Goal: Find specific page/section: Find specific page/section

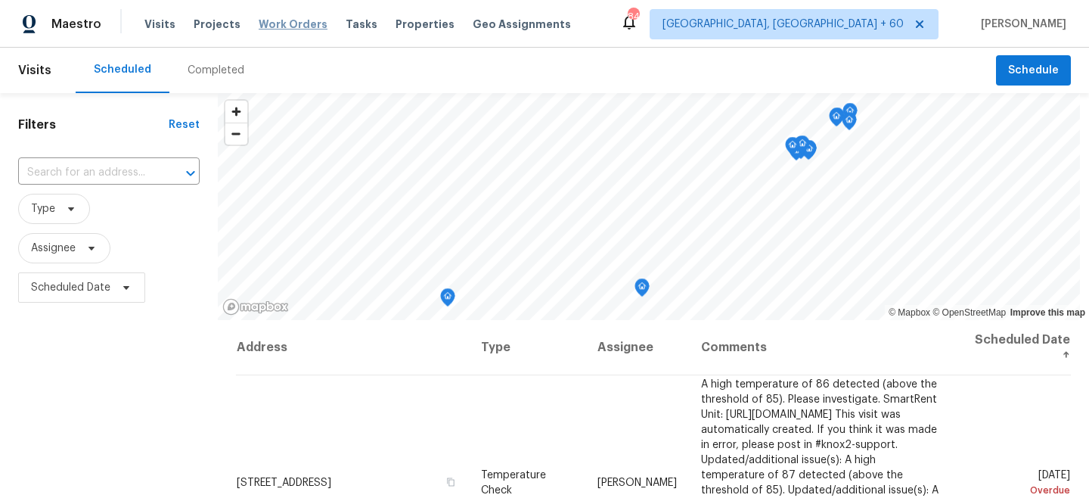
click at [259, 26] on span "Work Orders" at bounding box center [293, 24] width 69 height 15
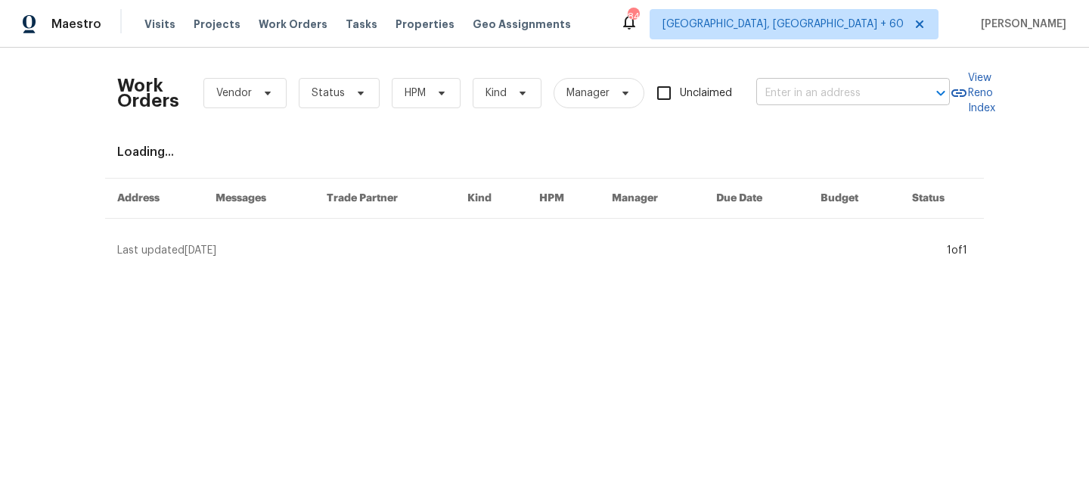
click at [851, 95] on input "text" at bounding box center [831, 93] width 151 height 23
paste input "[STREET_ADDRESS]"
type input "[STREET_ADDRESS]"
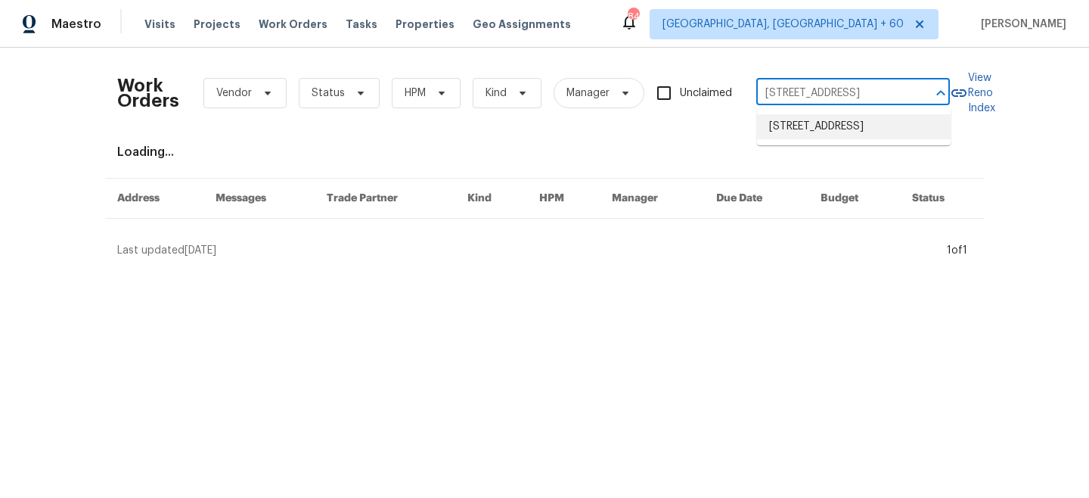
click at [853, 139] on li "[STREET_ADDRESS]" at bounding box center [854, 126] width 194 height 25
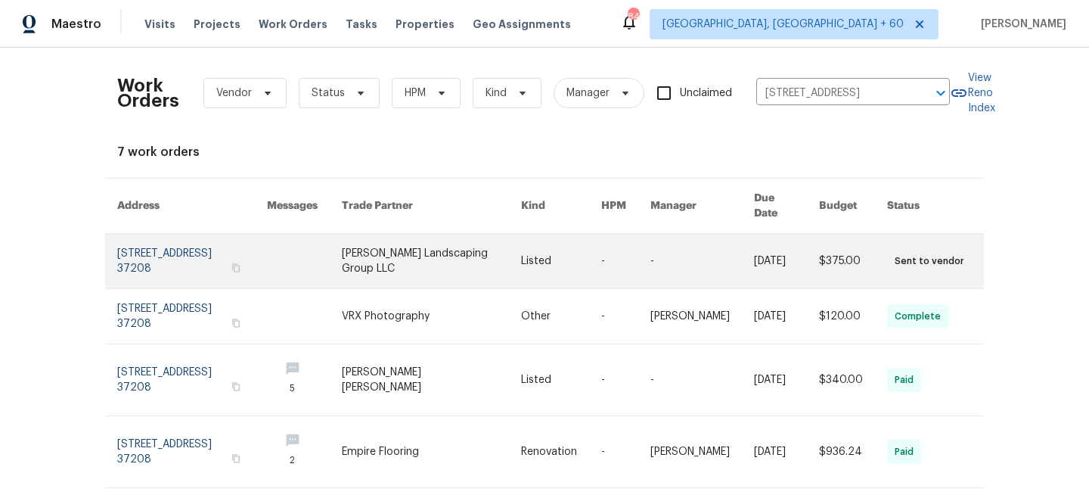
click at [541, 261] on link at bounding box center [561, 261] width 80 height 54
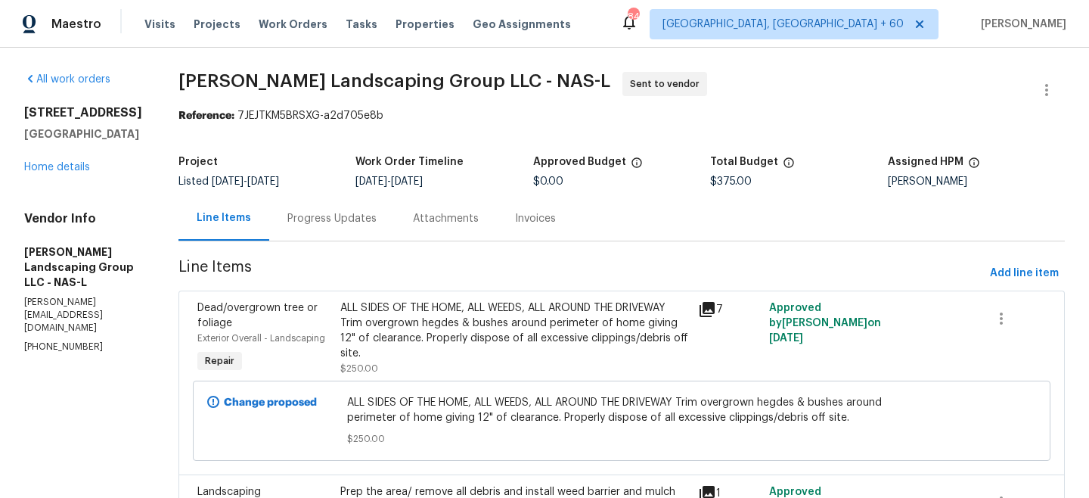
click at [64, 173] on div "[STREET_ADDRESS] Home details" at bounding box center [83, 140] width 118 height 70
click at [62, 173] on div "[STREET_ADDRESS] Home details" at bounding box center [83, 140] width 118 height 70
click at [61, 171] on link "Home details" at bounding box center [57, 167] width 66 height 11
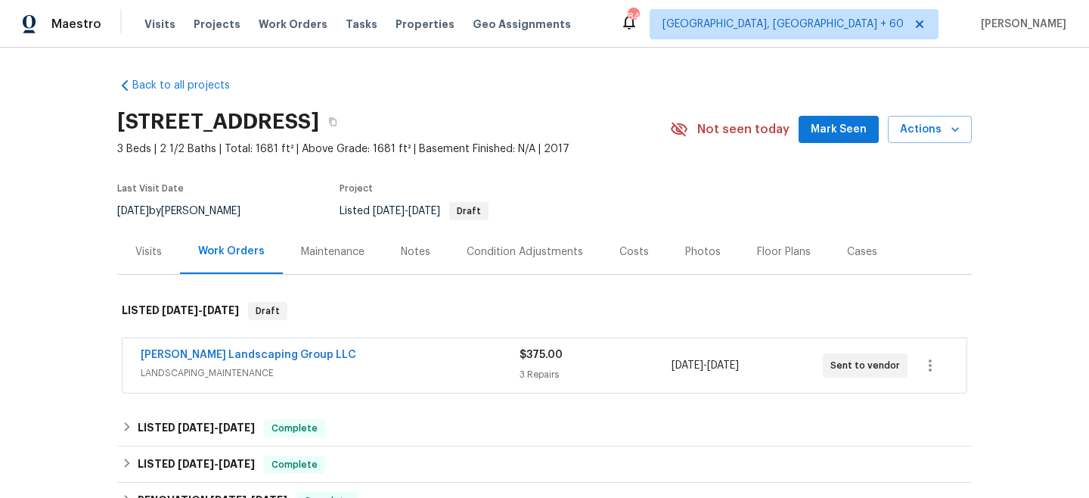
scroll to position [144, 0]
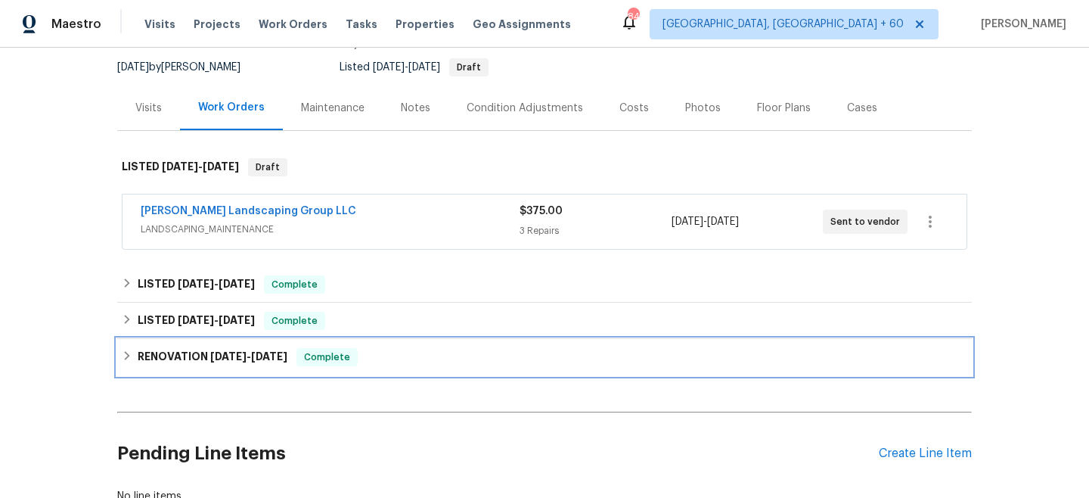
click at [371, 356] on div "RENOVATION [DATE] - [DATE] Complete" at bounding box center [544, 357] width 845 height 18
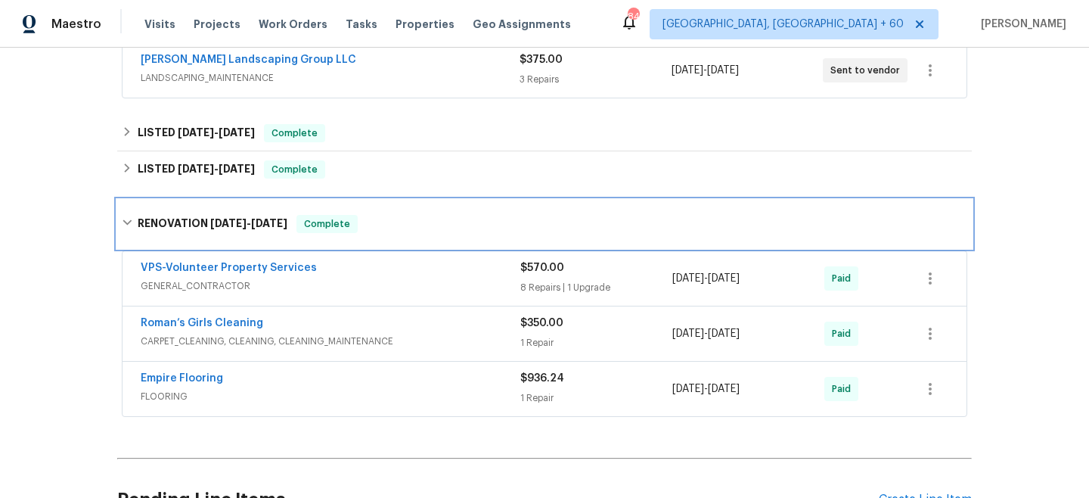
scroll to position [296, 0]
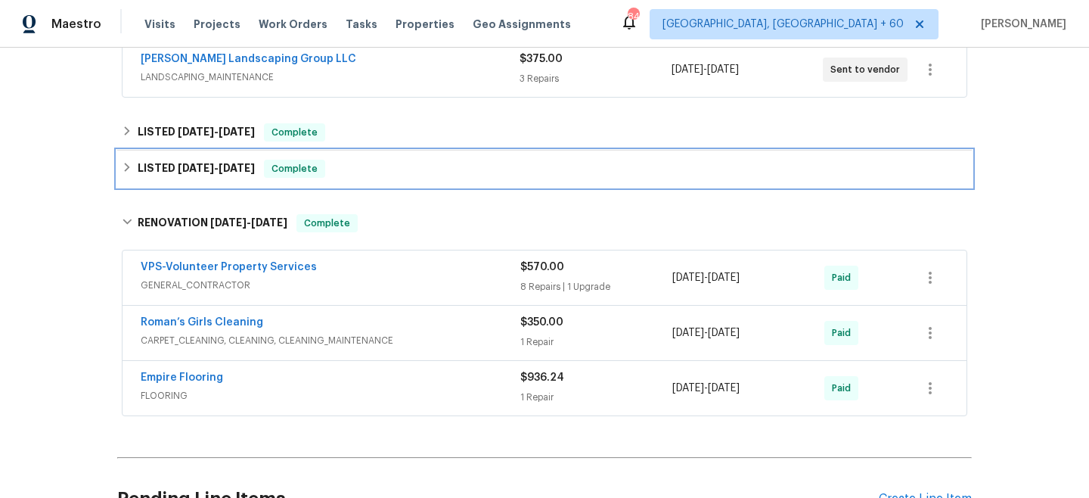
click at [405, 182] on div "LISTED [DATE] - [DATE] Complete" at bounding box center [544, 168] width 855 height 36
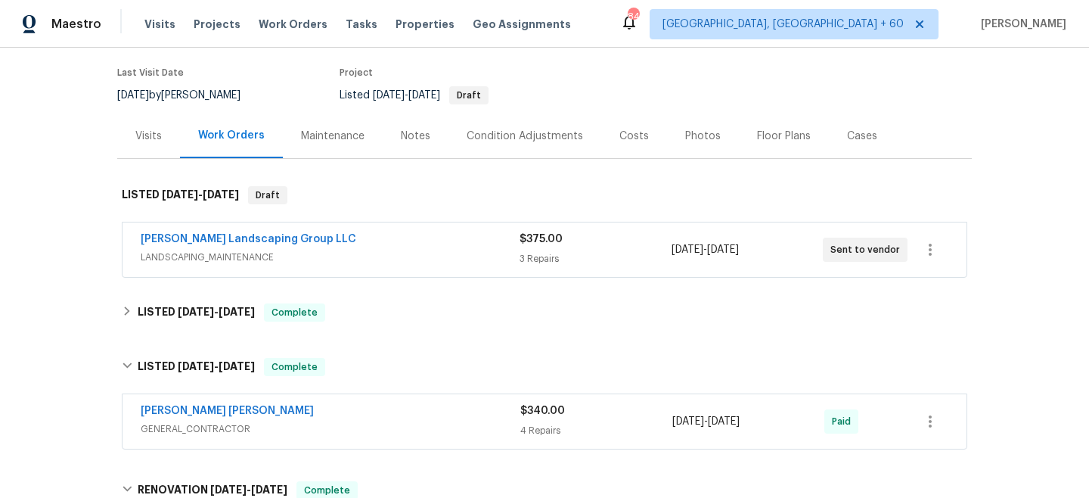
scroll to position [80, 0]
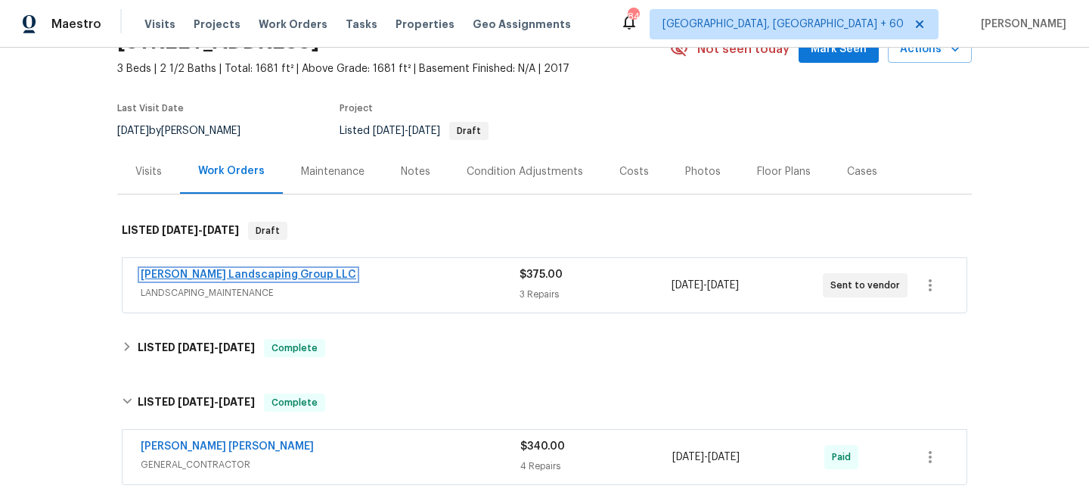
click at [246, 274] on link "[PERSON_NAME] Landscaping Group LLC" at bounding box center [249, 274] width 216 height 11
